Goal: Information Seeking & Learning: Learn about a topic

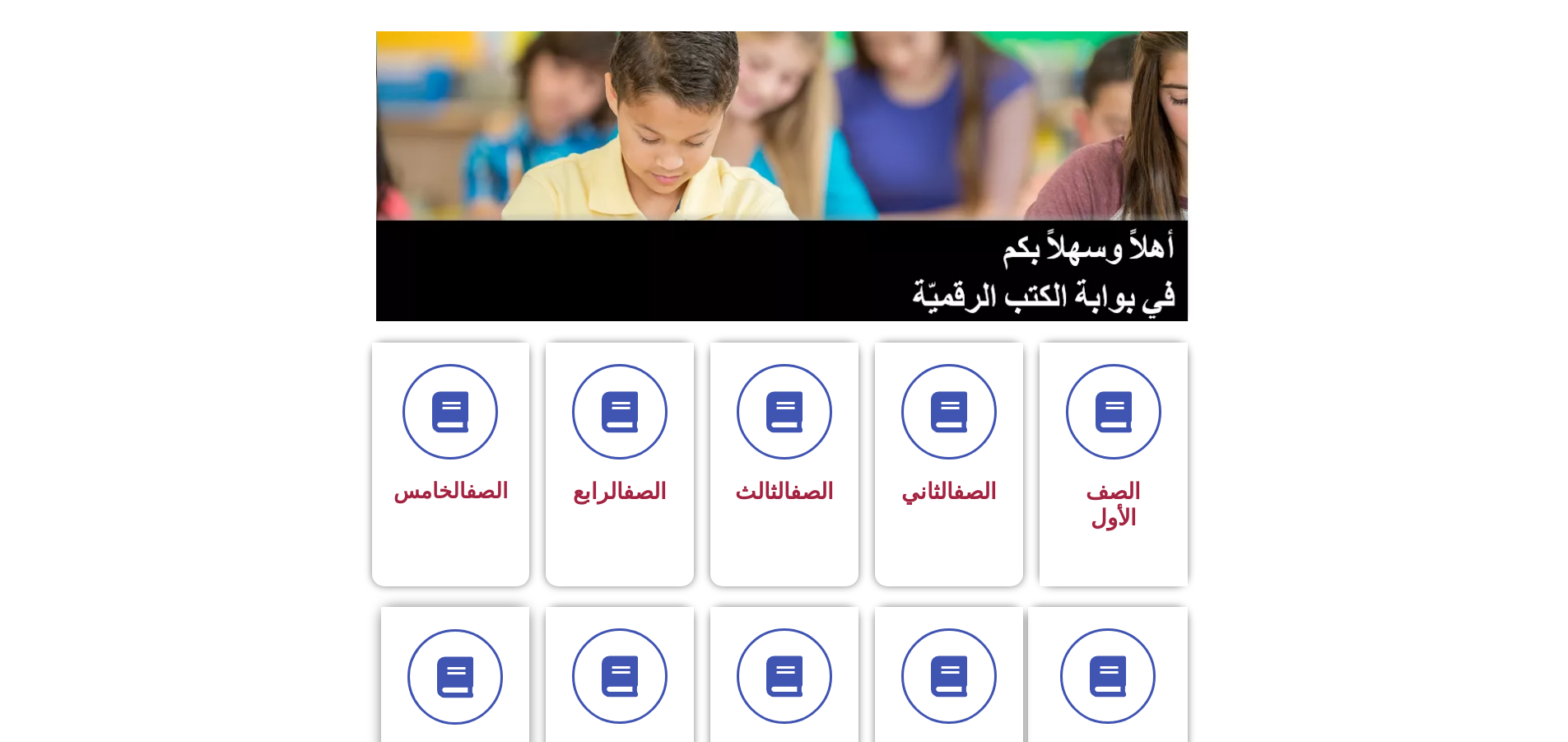
scroll to position [329, 0]
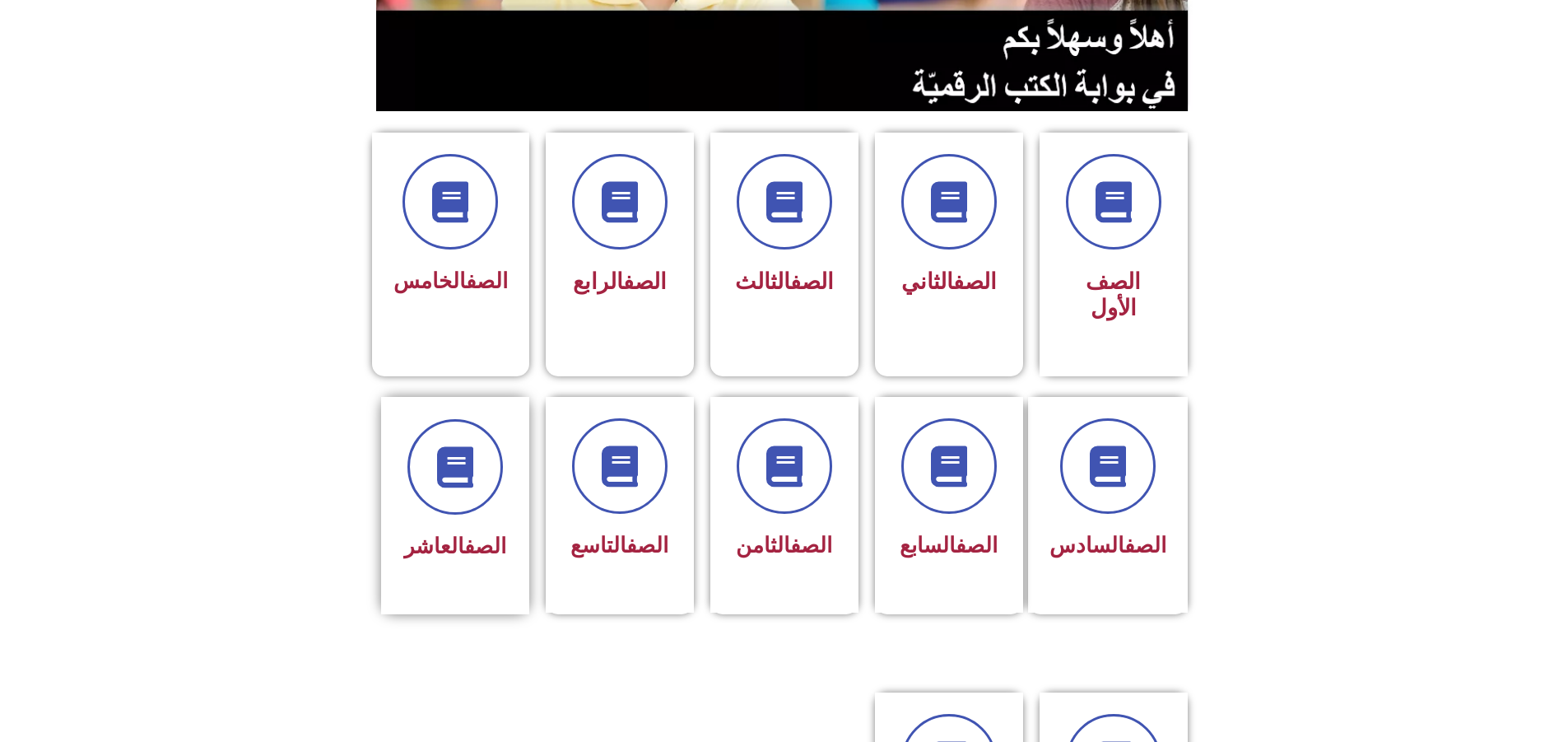
click at [416, 534] on span "الصف العاشر" at bounding box center [455, 546] width 102 height 25
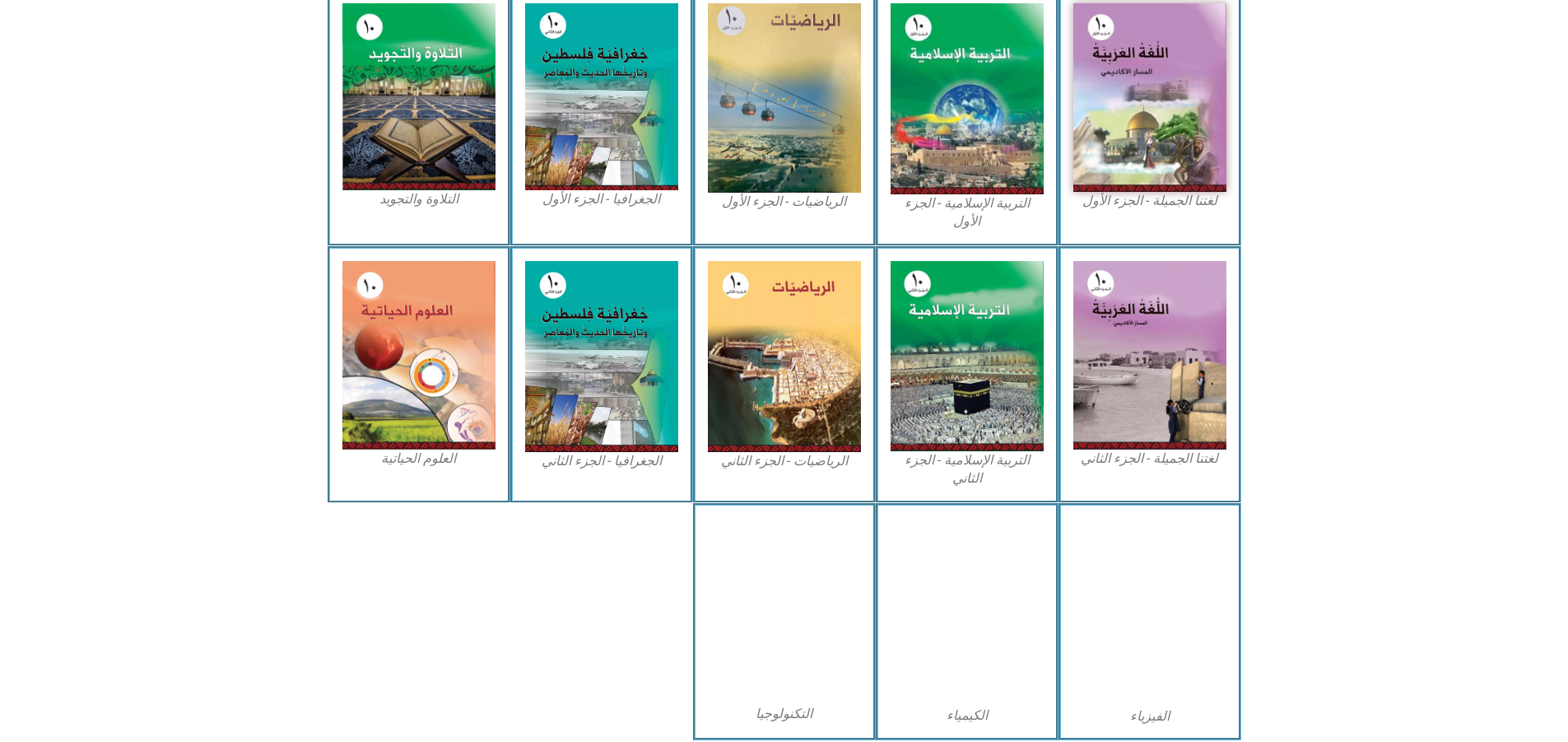
scroll to position [555, 0]
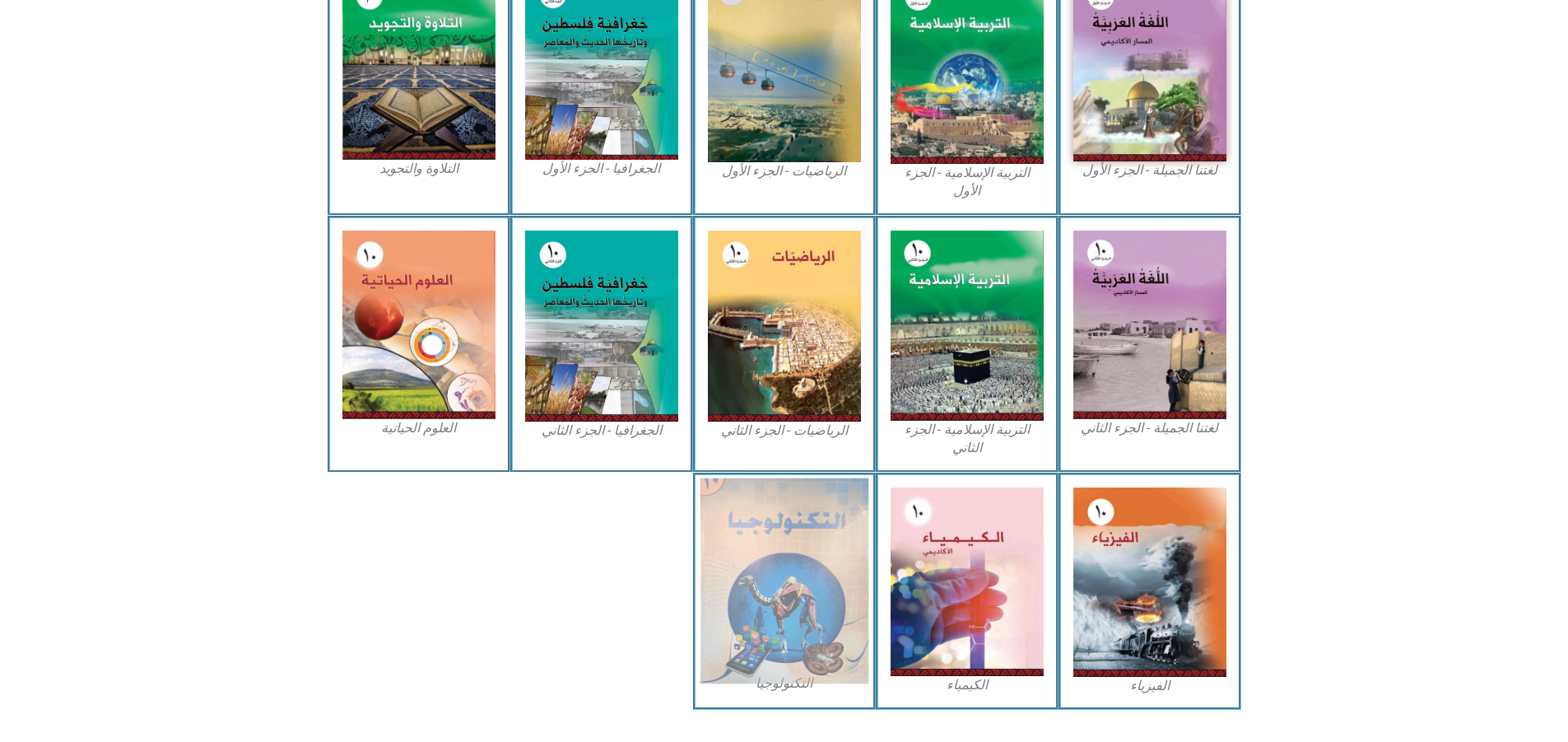
click at [802, 501] on img at bounding box center [783, 580] width 169 height 206
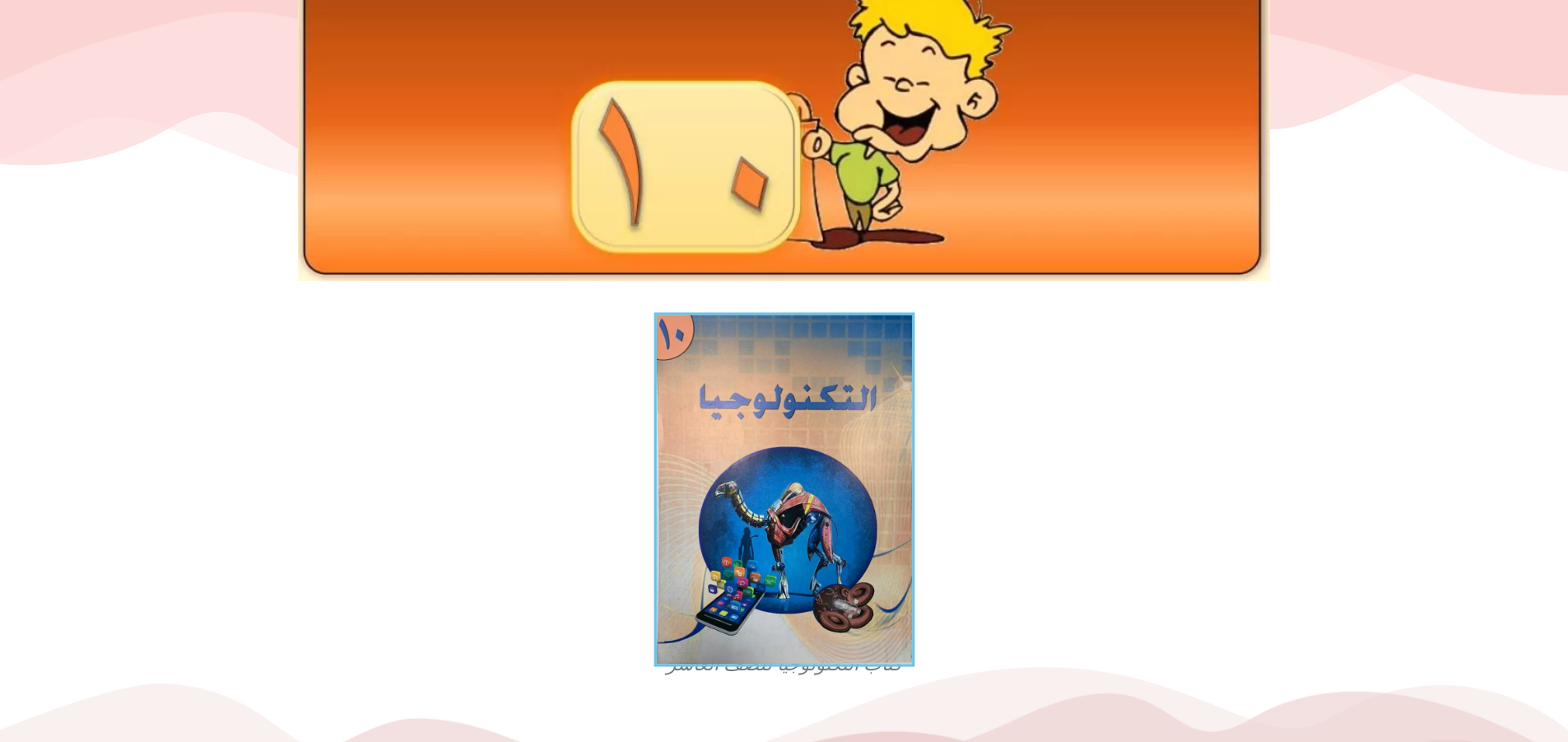
scroll to position [165, 0]
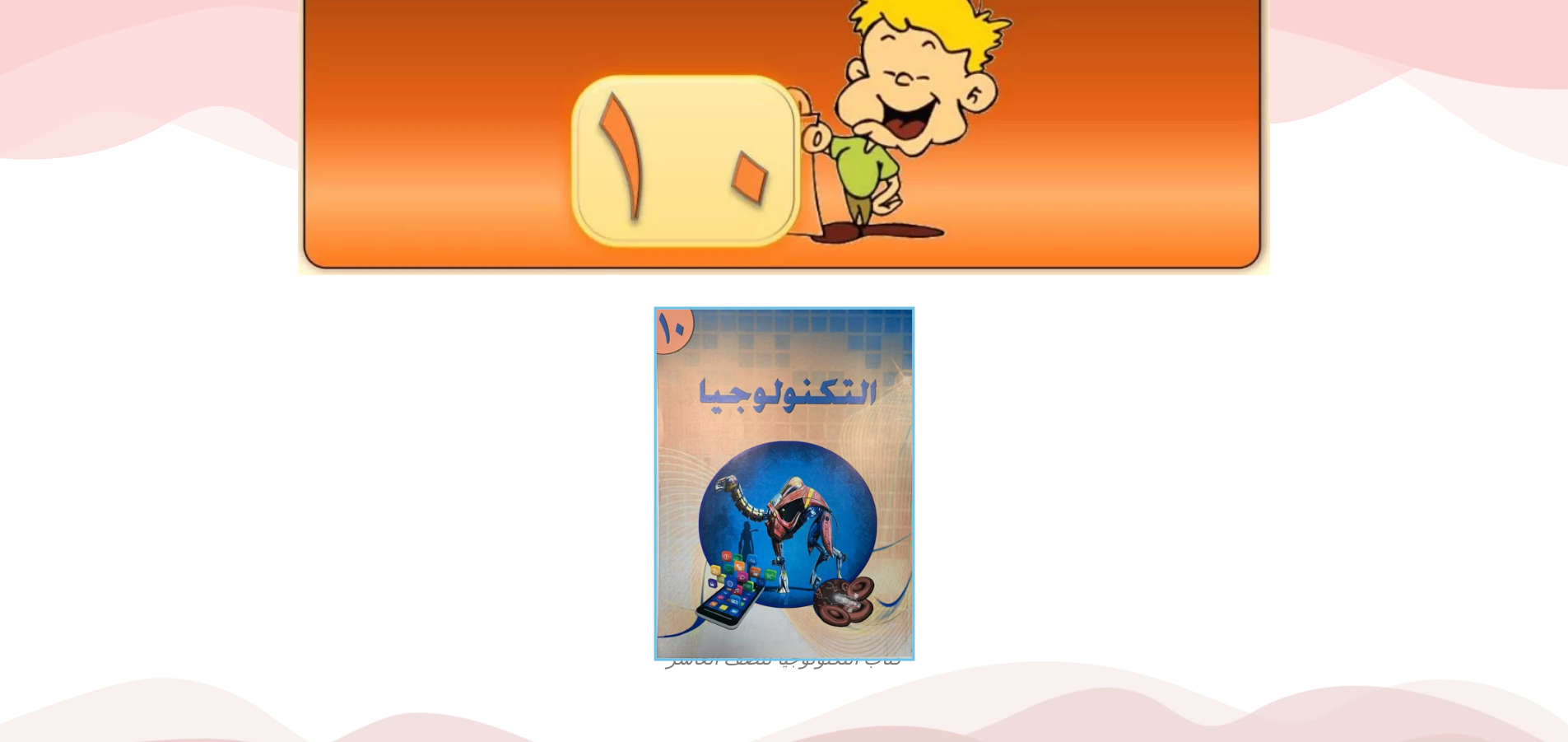
click at [697, 459] on img at bounding box center [783, 483] width 261 height 354
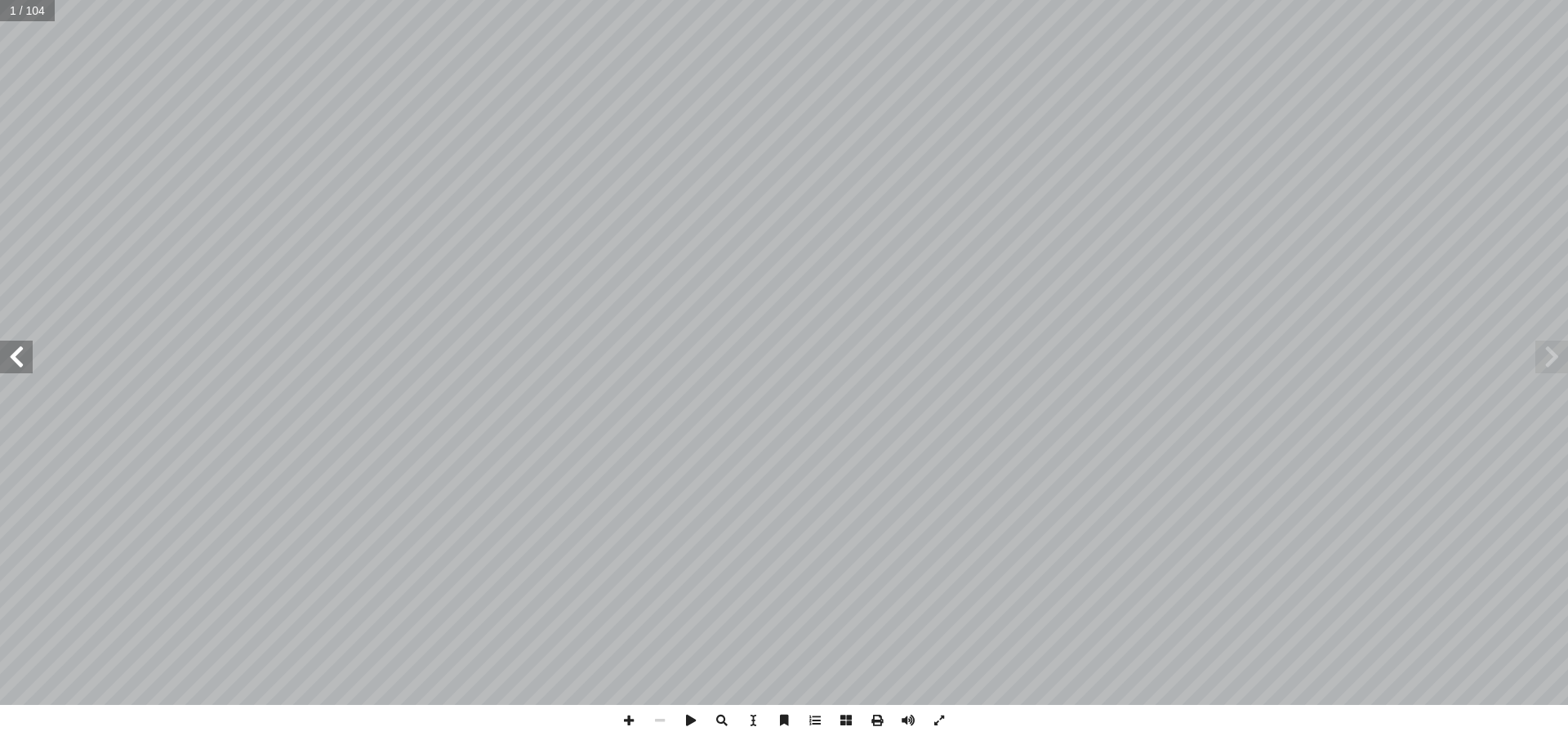
click at [15, 342] on span at bounding box center [16, 357] width 33 height 33
click at [632, 717] on span at bounding box center [629, 720] width 31 height 31
